Goal: Information Seeking & Learning: Check status

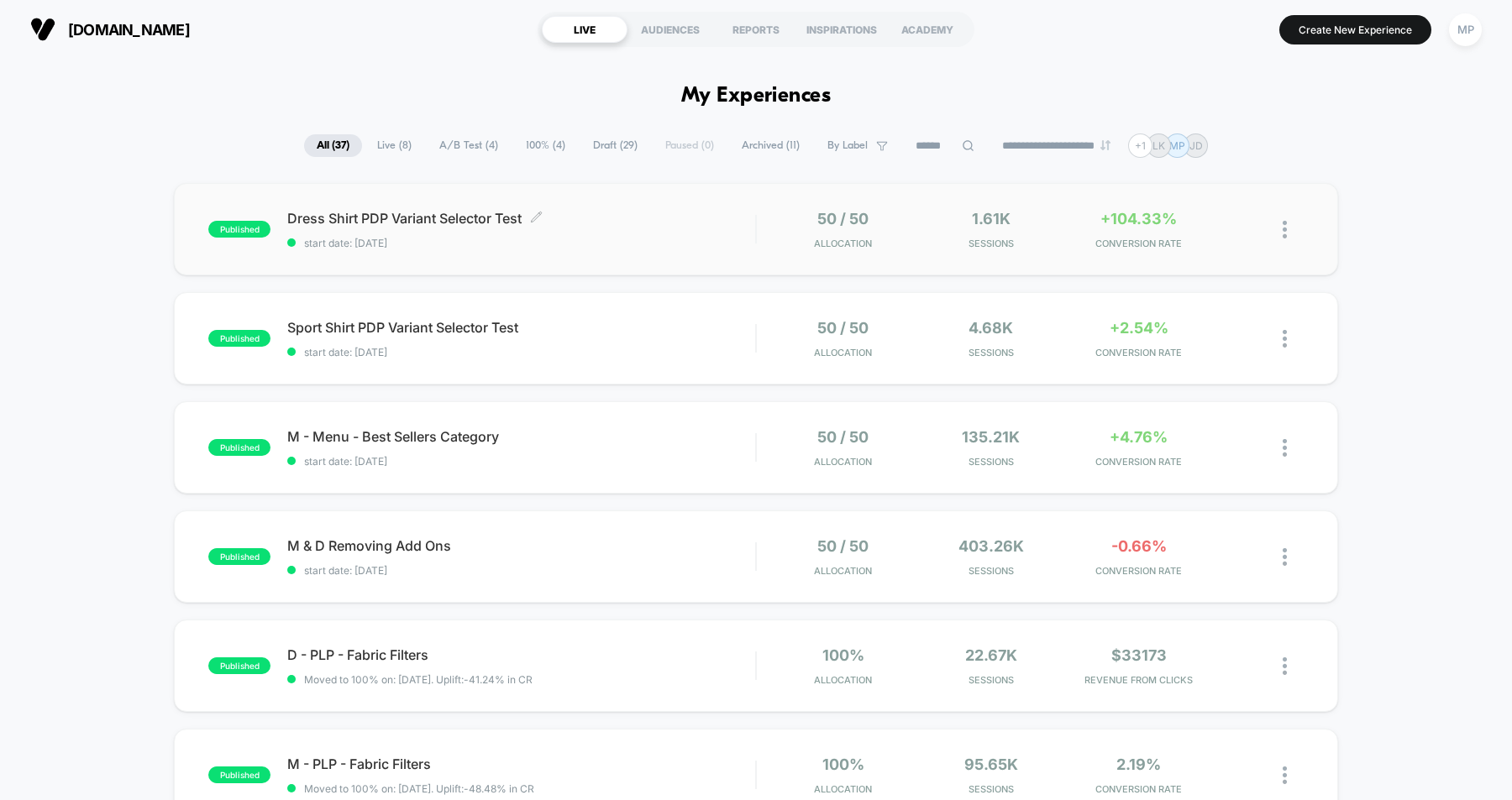
click at [686, 234] on div "Dress Shirt PDP Variant Selector Test Click to edit experience details Click to…" at bounding box center [521, 229] width 468 height 39
click at [620, 222] on span "Dress Shirt PDP Variant Selector Test Click to edit experience details" at bounding box center [521, 218] width 468 height 17
click at [642, 256] on div "published Dress Shirt PDP Variant Selector Test start date: 10/2/2025 50 / 50 A…" at bounding box center [756, 229] width 1165 height 92
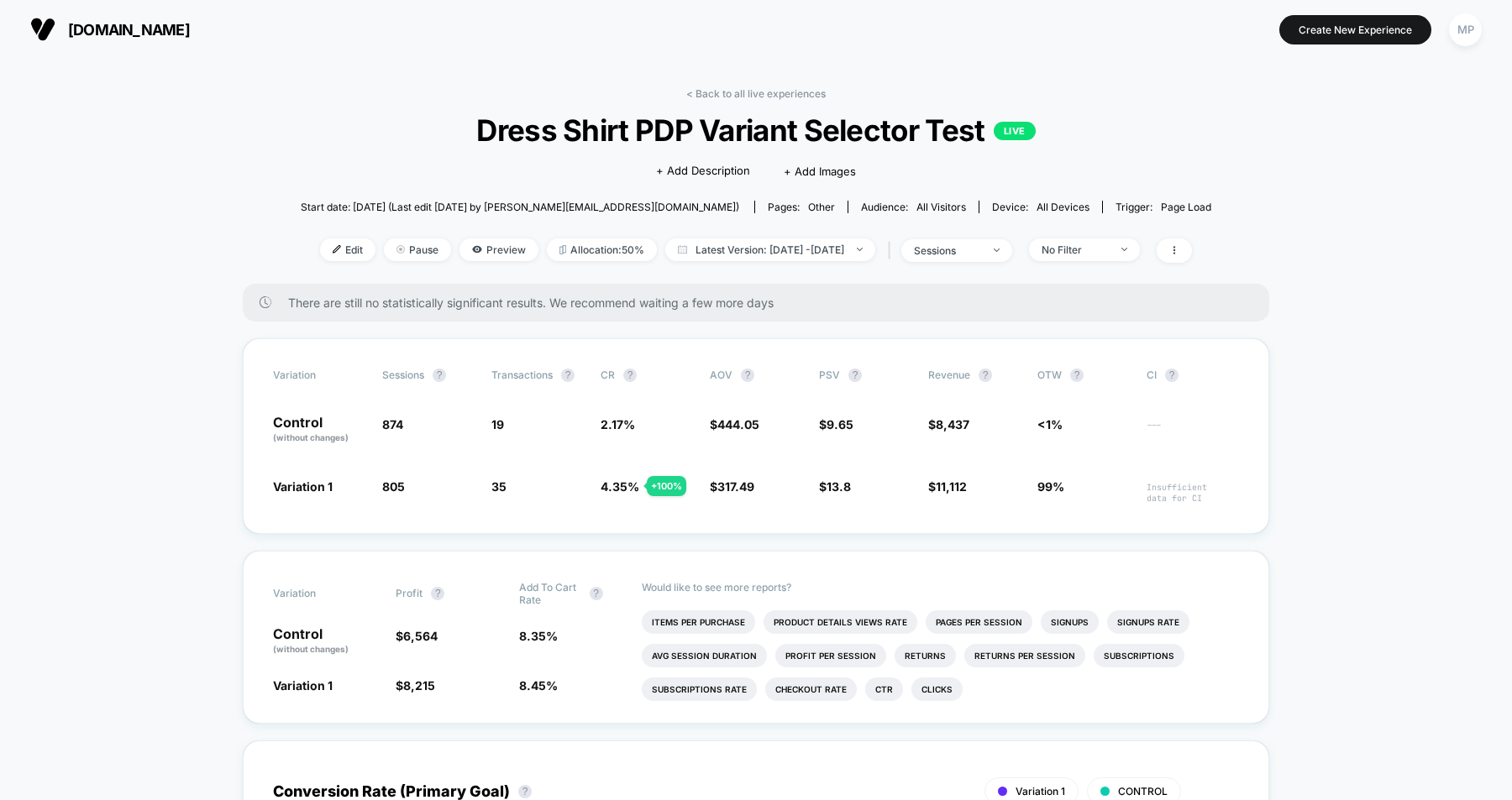
click at [166, 33] on span "[DOMAIN_NAME]" at bounding box center [129, 30] width 122 height 18
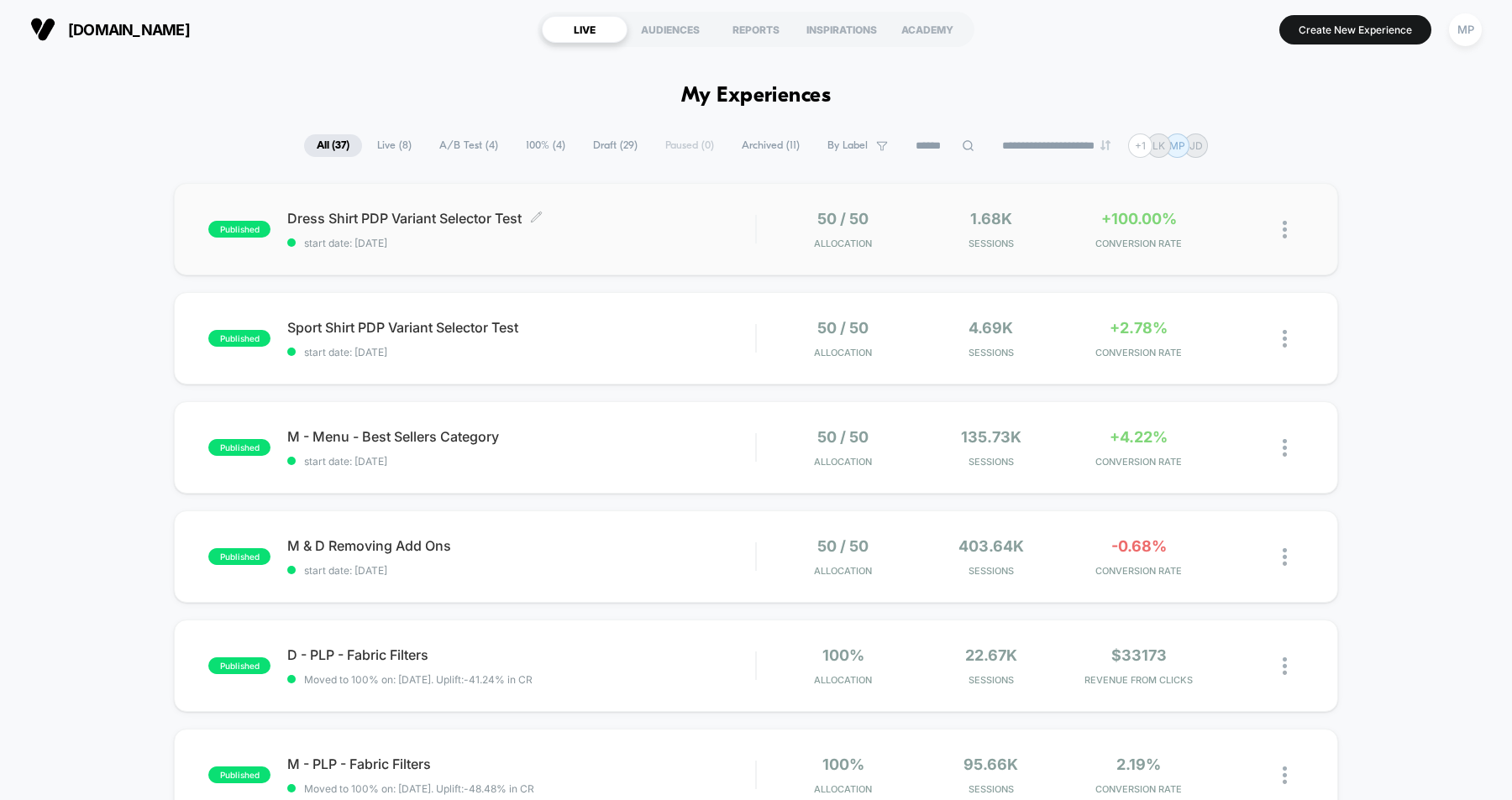
click at [671, 243] on span "start date: [DATE]" at bounding box center [521, 243] width 468 height 13
